Goal: Share content

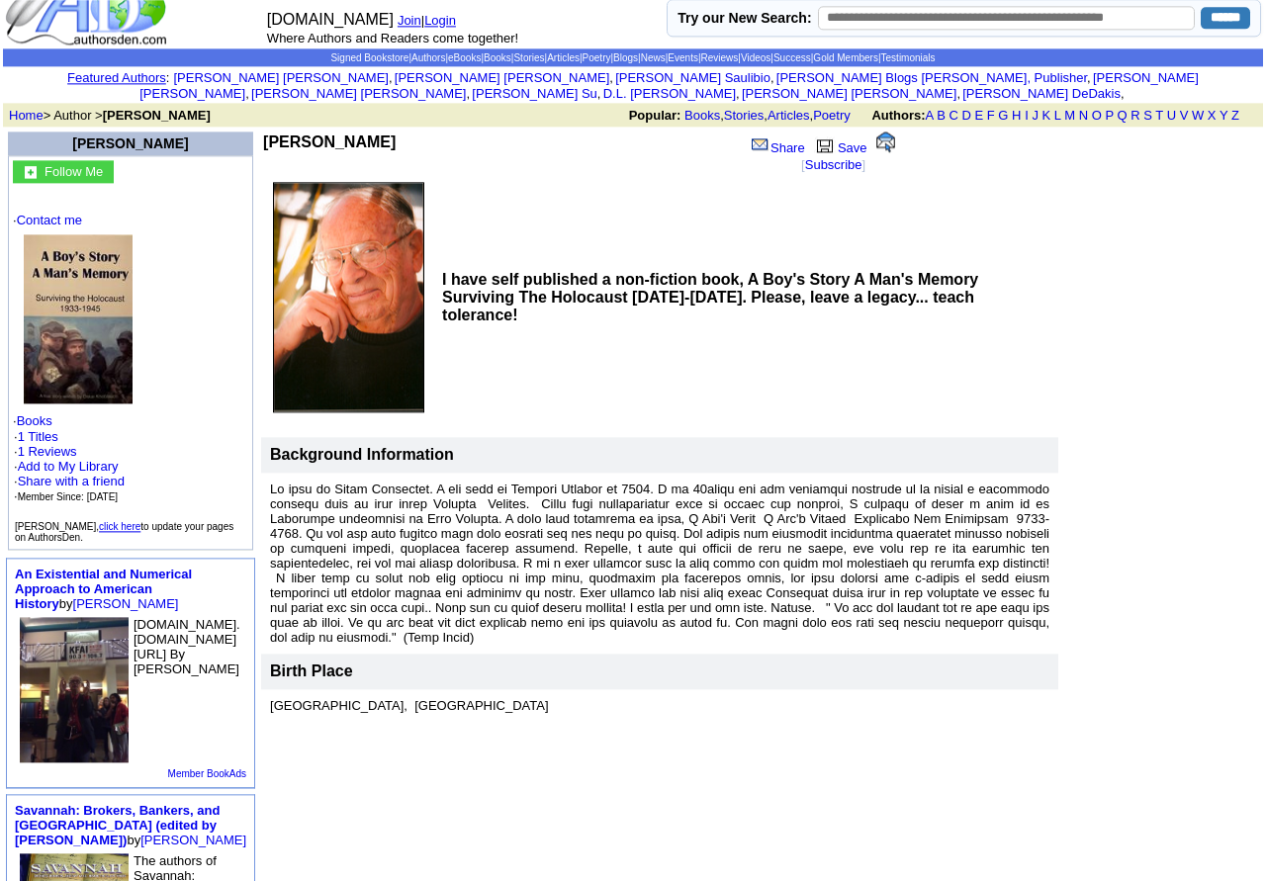
scroll to position [17, 0]
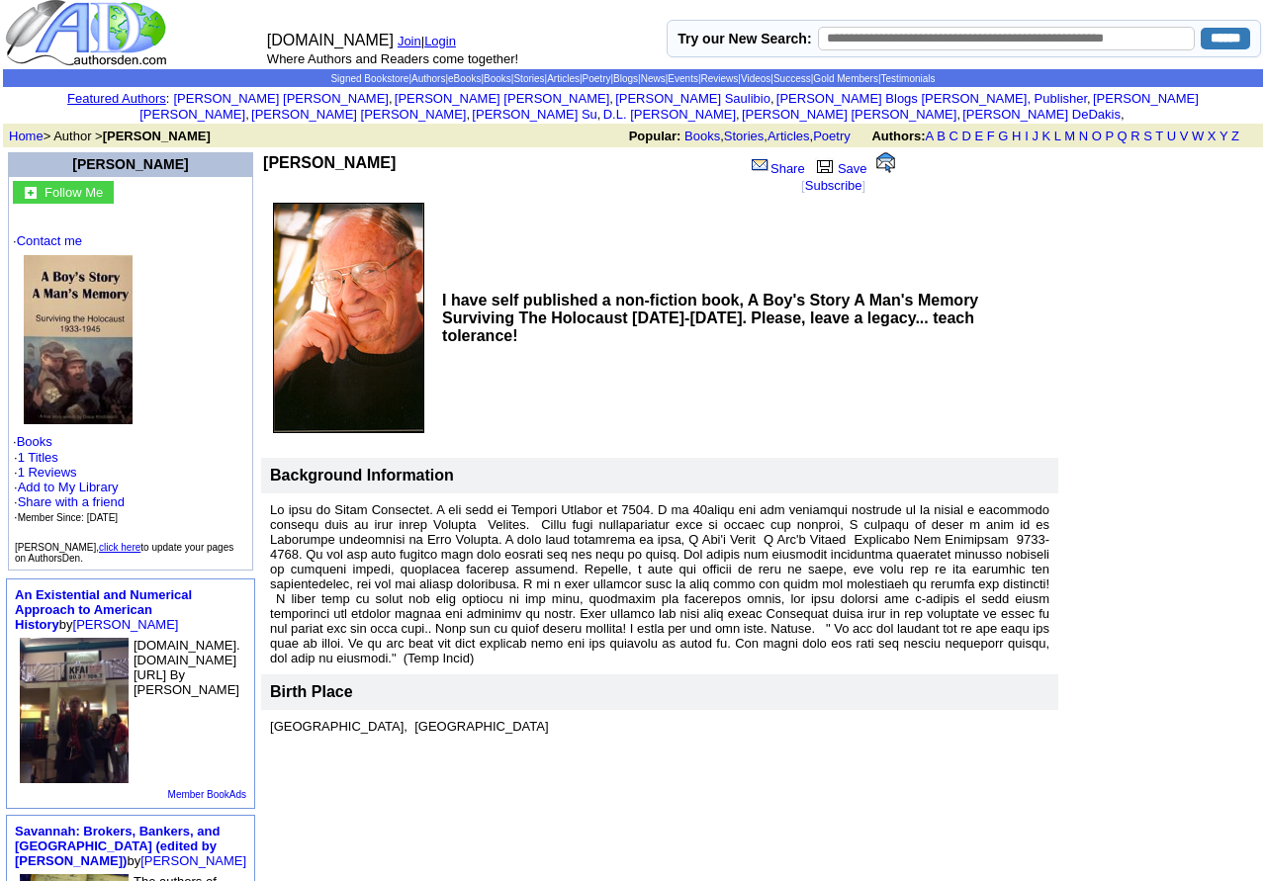
click at [109, 55] on img at bounding box center [88, 32] width 166 height 69
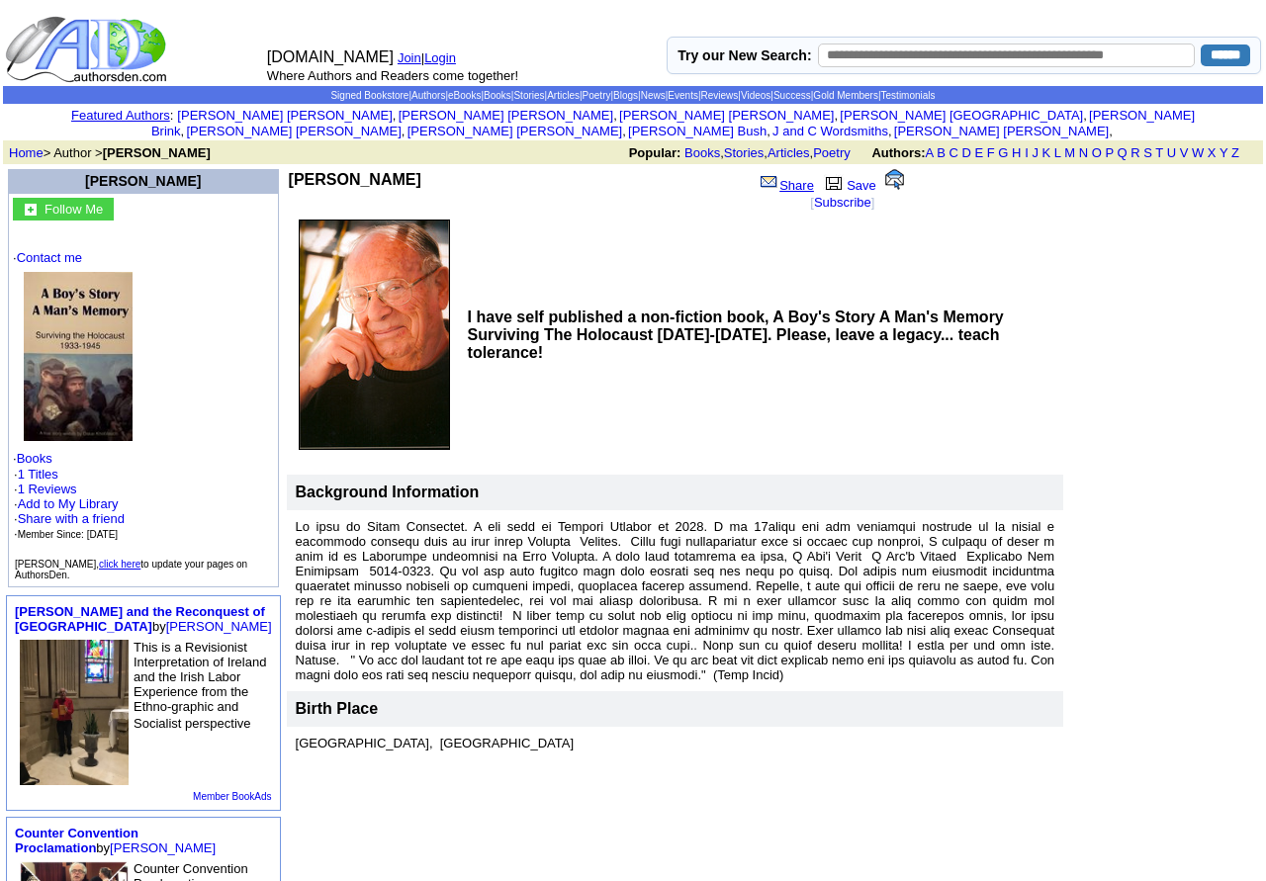
click at [758, 178] on link "Share" at bounding box center [785, 185] width 55 height 15
